Goal: Task Accomplishment & Management: Use online tool/utility

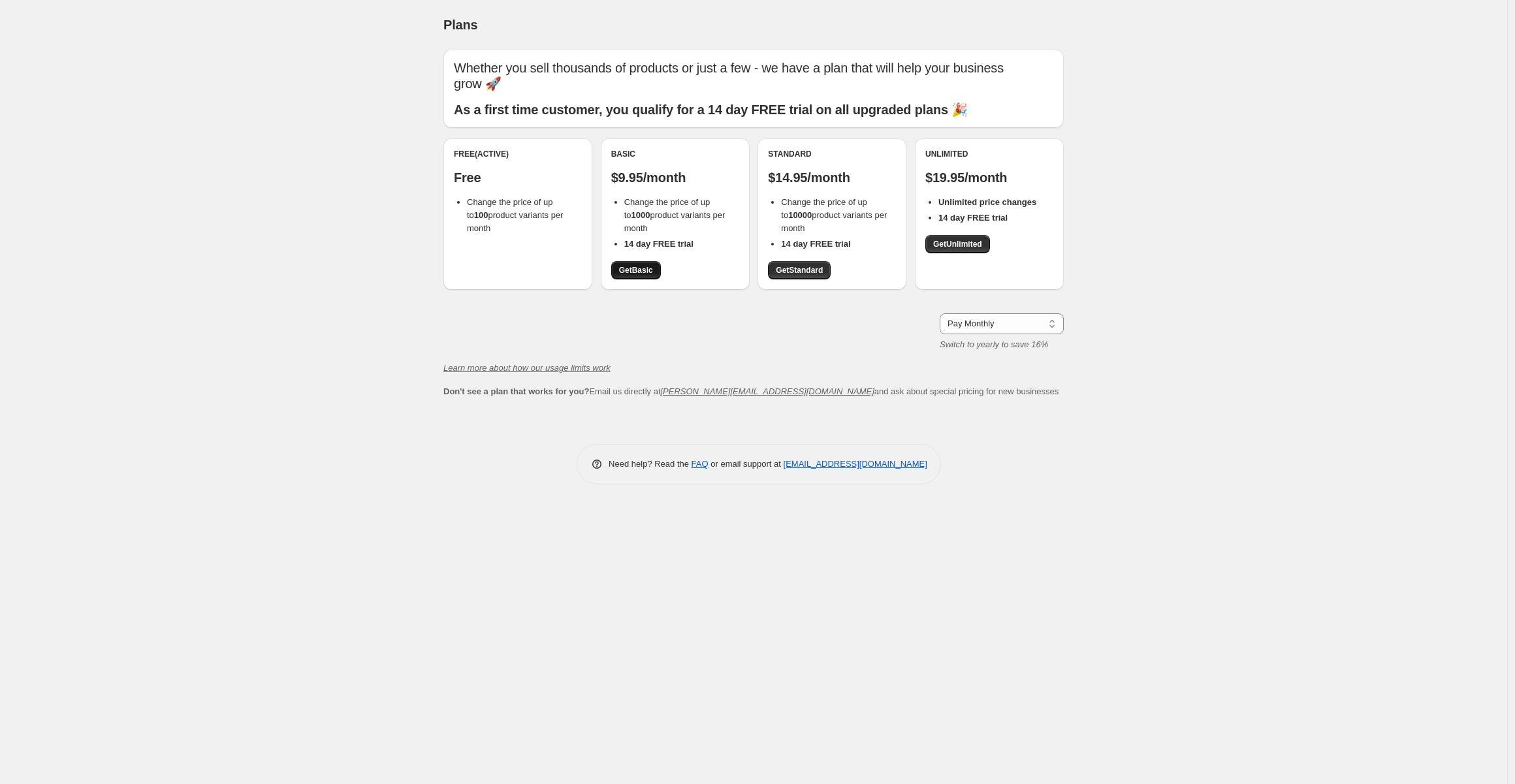
click at [636, 273] on span "Get Basic" at bounding box center [636, 270] width 34 height 11
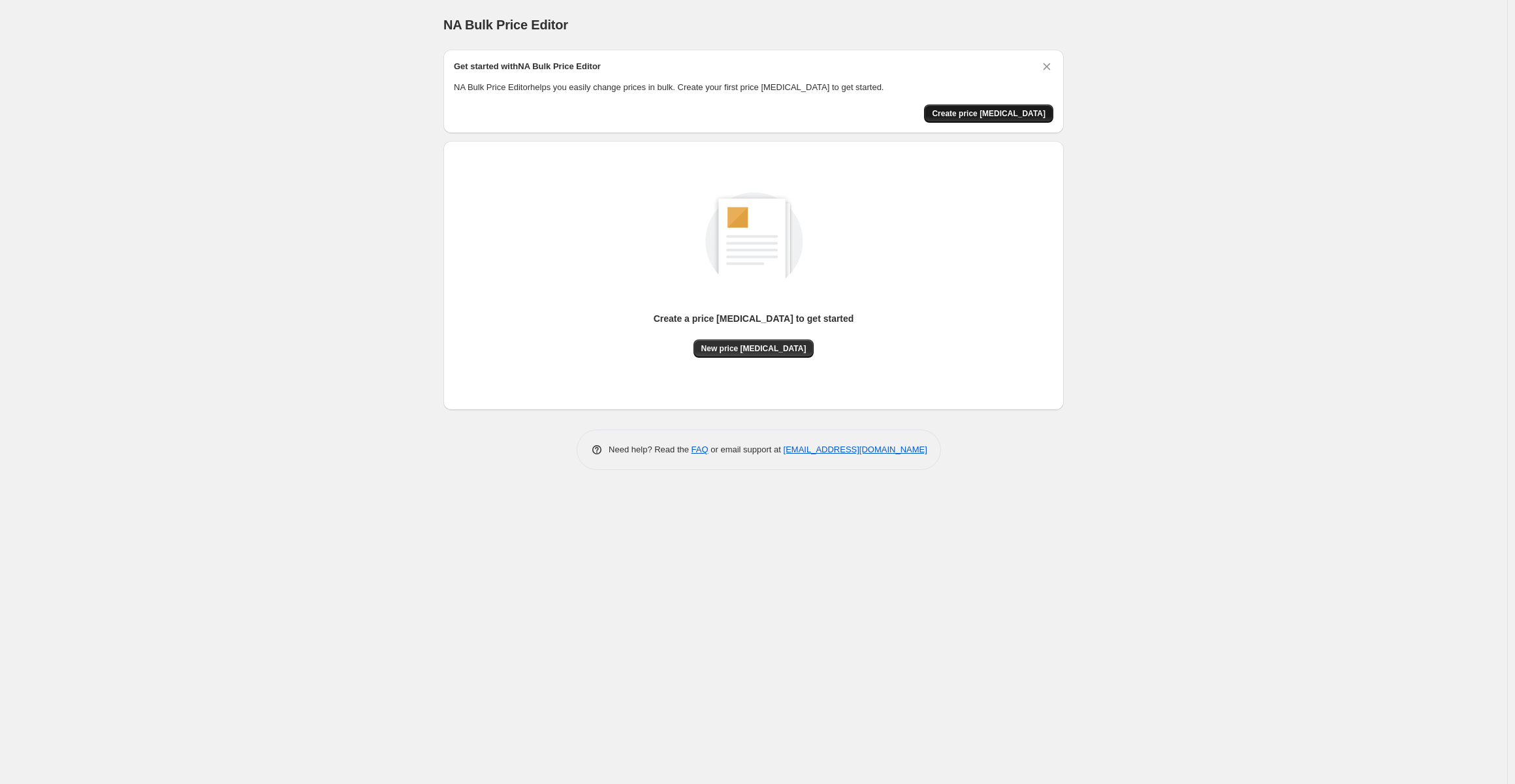
click at [987, 115] on span "Create price [MEDICAL_DATA]" at bounding box center [989, 114] width 114 height 11
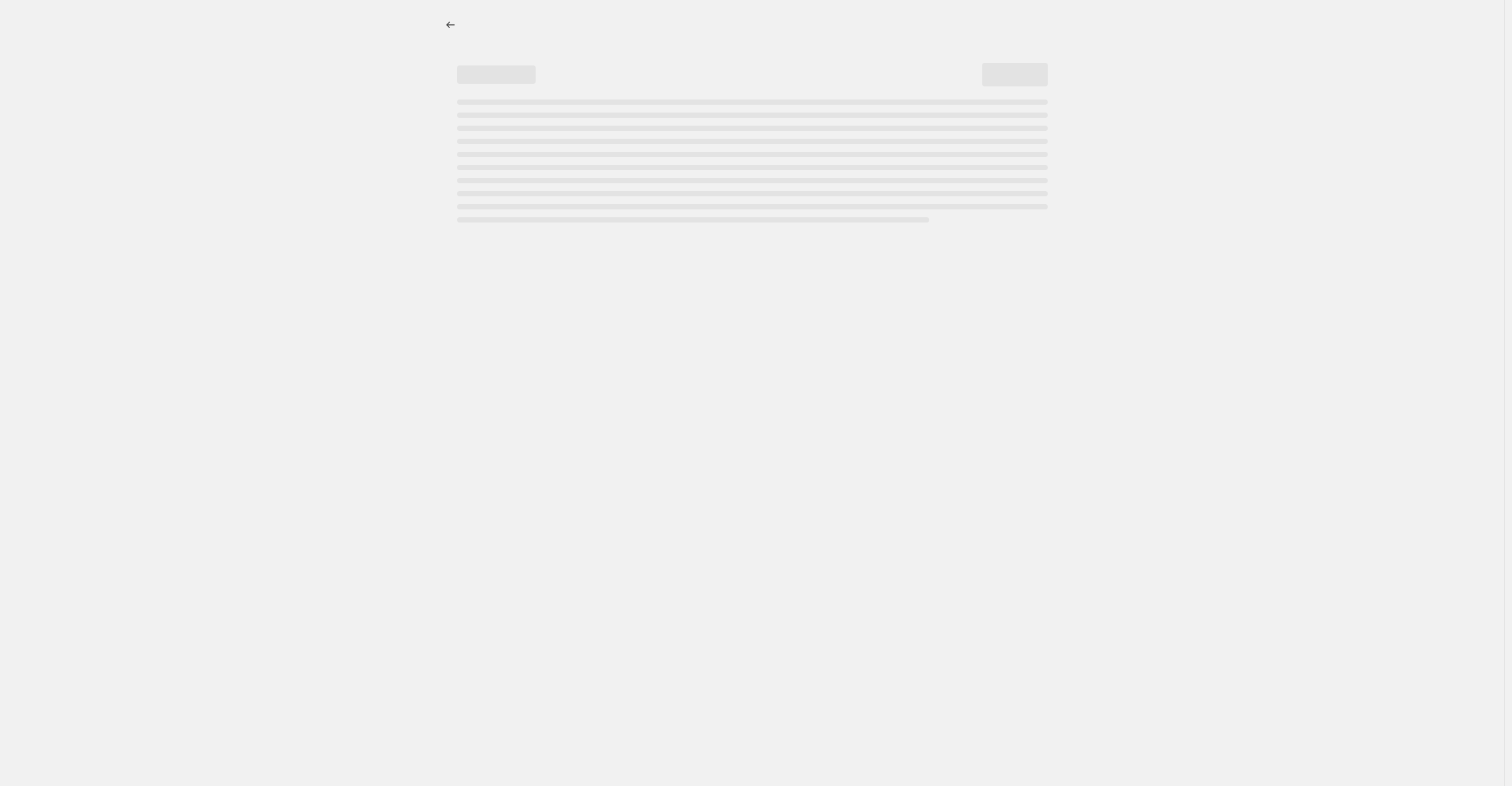
select select "percentage"
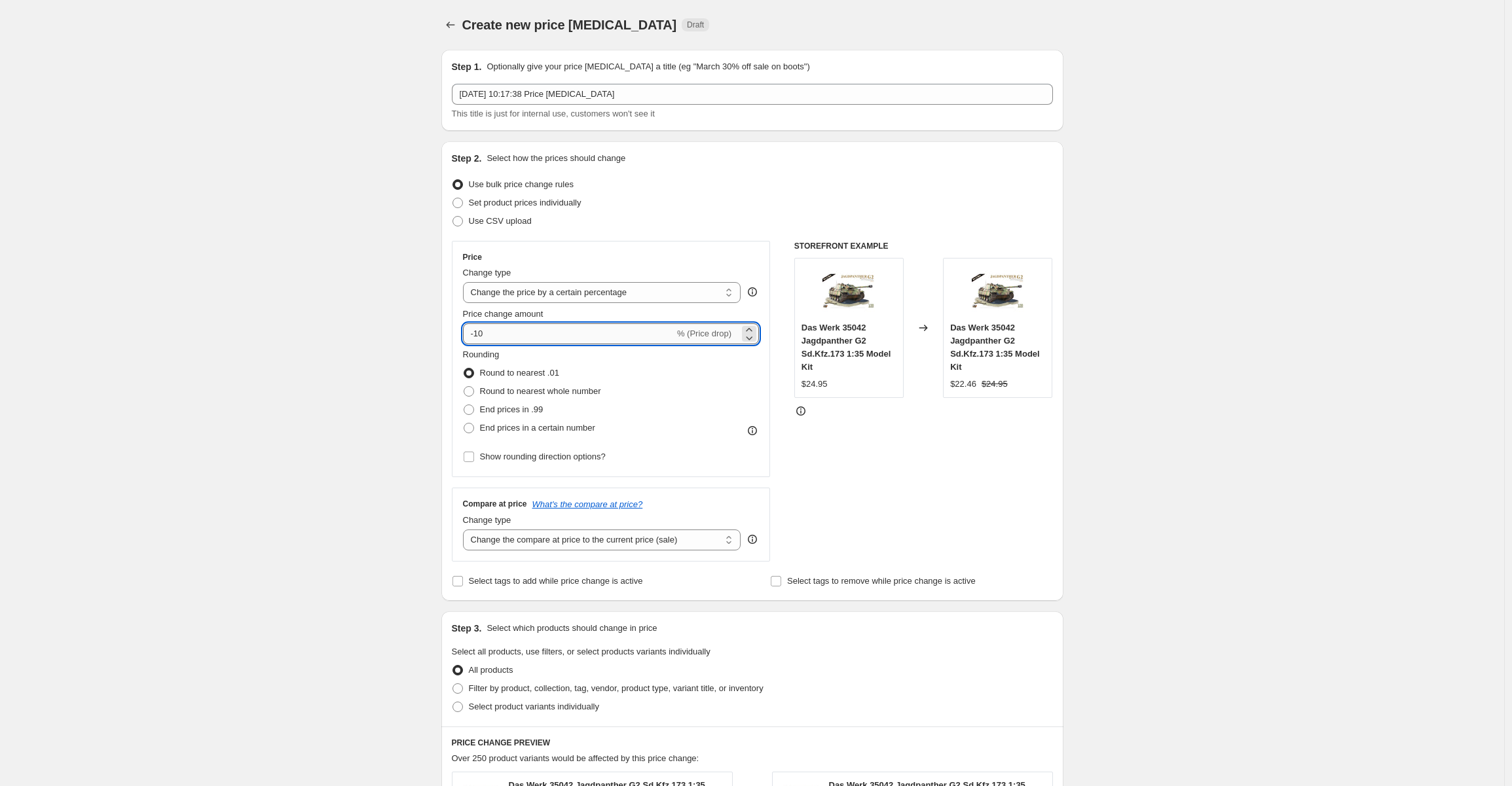
drag, startPoint x: 499, startPoint y: 333, endPoint x: 479, endPoint y: 331, distance: 20.1
click at [479, 331] on input "-10" at bounding box center [568, 334] width 211 height 21
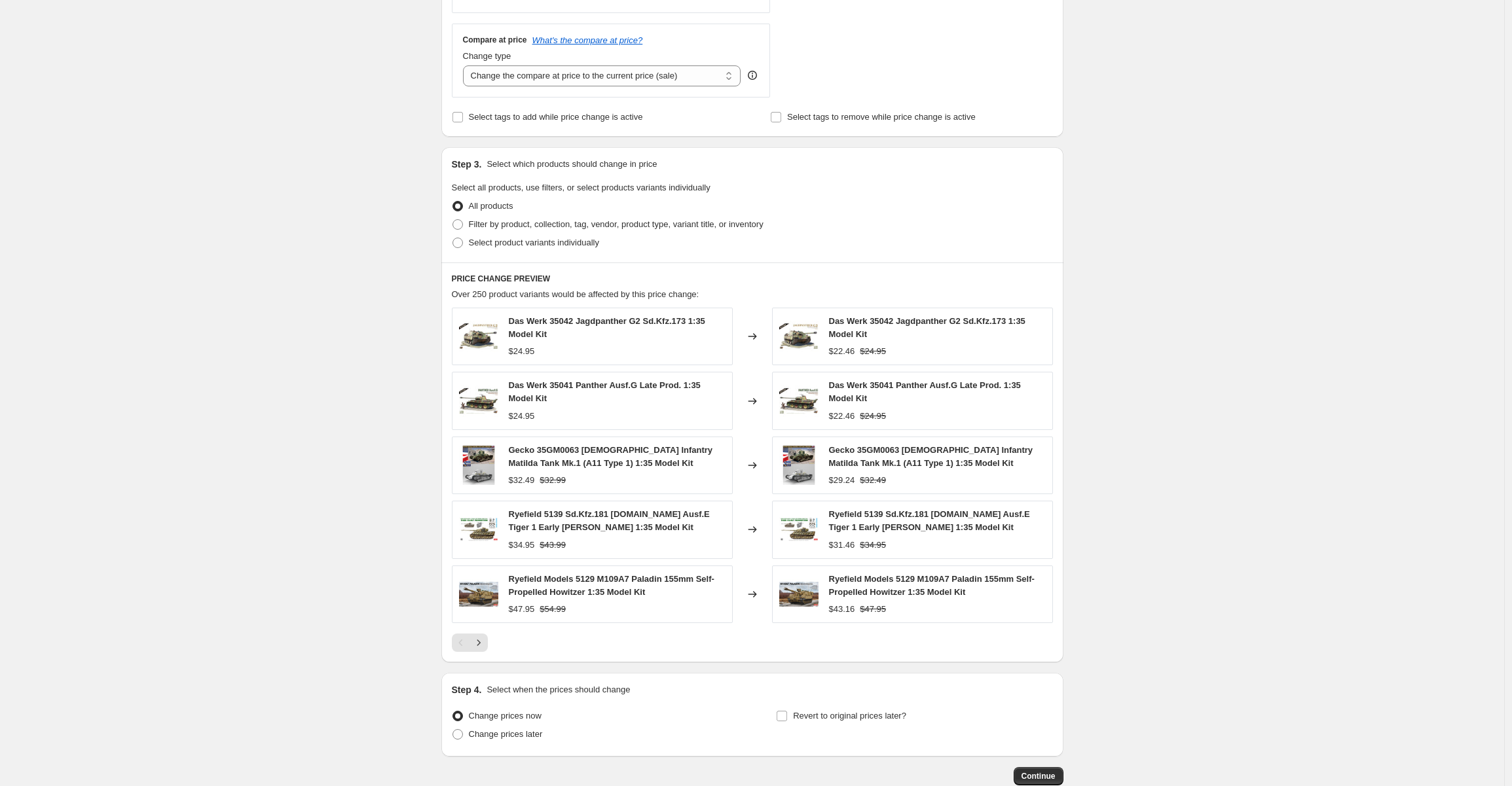
scroll to position [540, 0]
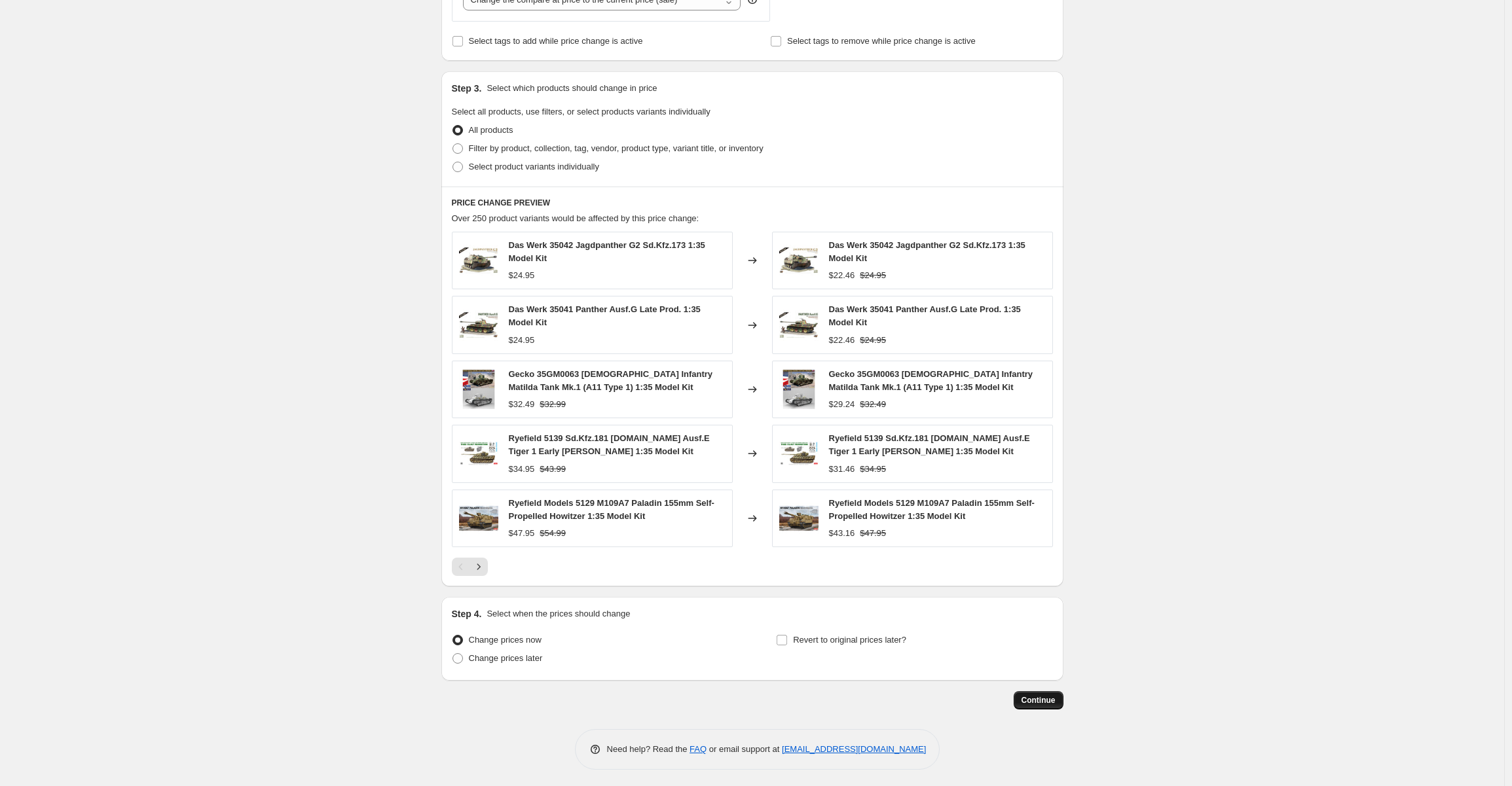
type input "-80"
click at [1039, 700] on span "Continue" at bounding box center [1038, 700] width 34 height 11
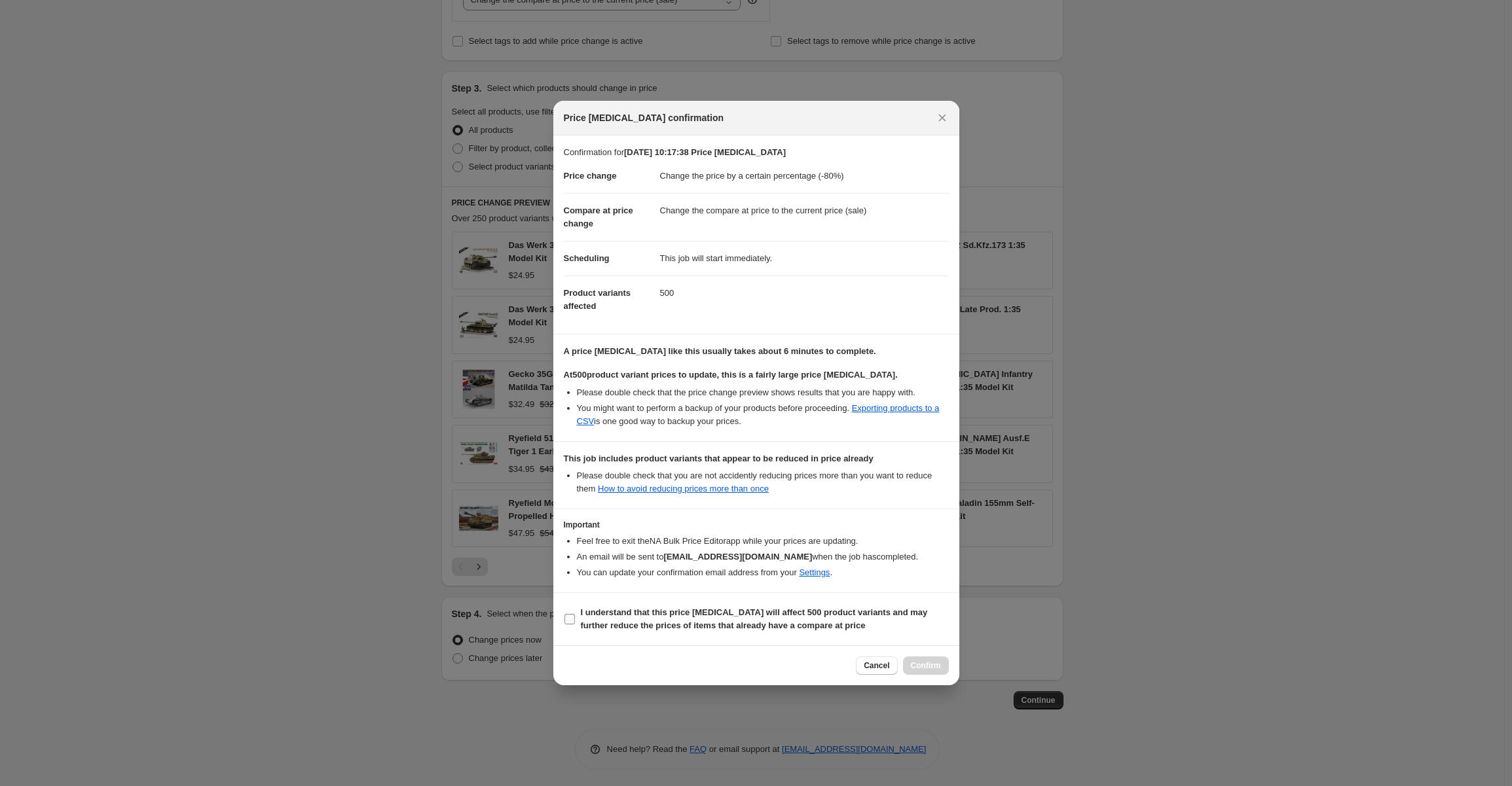
click at [564, 619] on input "I understand that this price change job will affect 500 product variants and ma…" at bounding box center [569, 619] width 11 height 11
checkbox input "true"
click at [922, 657] on button "Confirm" at bounding box center [925, 665] width 45 height 18
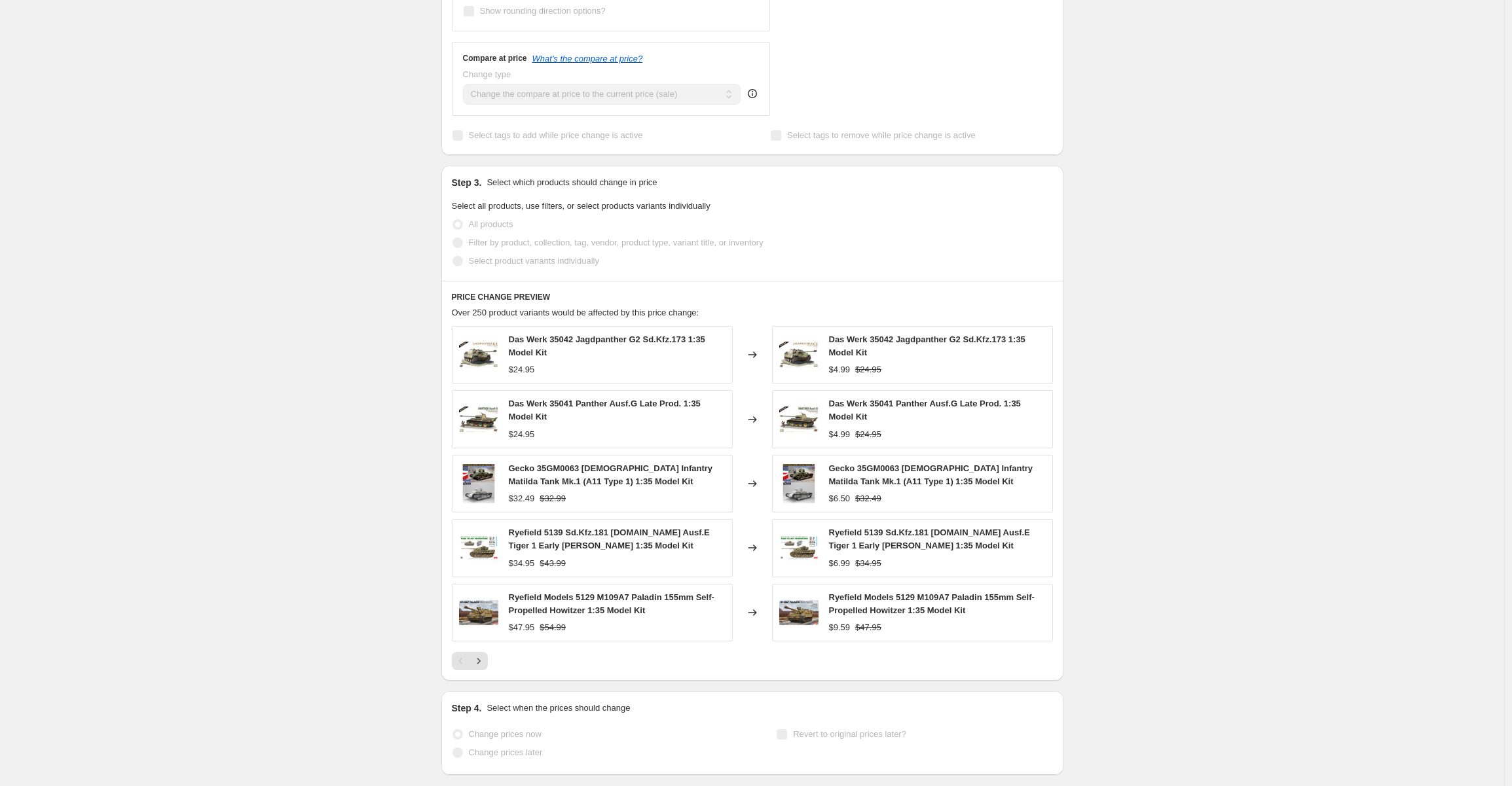
scroll to position [575, 0]
